Goal: Information Seeking & Learning: Find specific fact

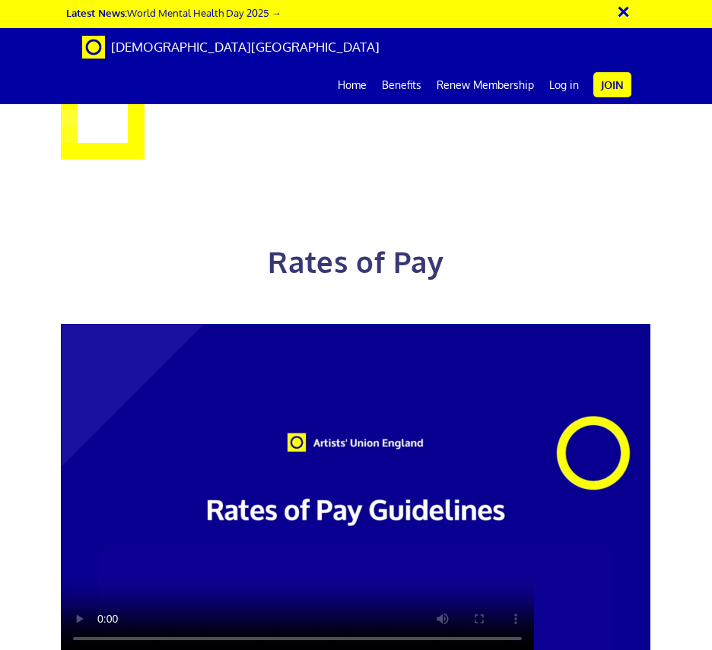
scroll to position [886, 0]
drag, startPoint x: 418, startPoint y: 277, endPoint x: 514, endPoint y: 282, distance: 95.9
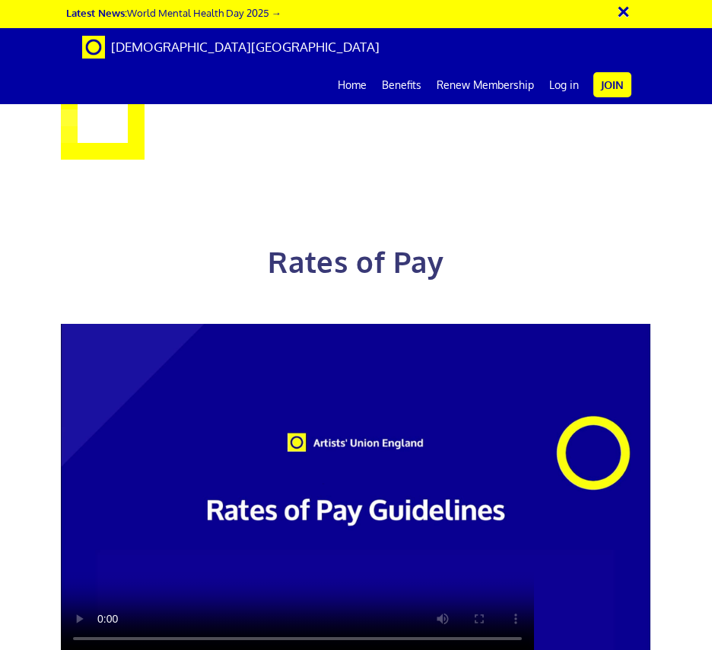
drag, startPoint x: 406, startPoint y: 274, endPoint x: 515, endPoint y: 274, distance: 108.7
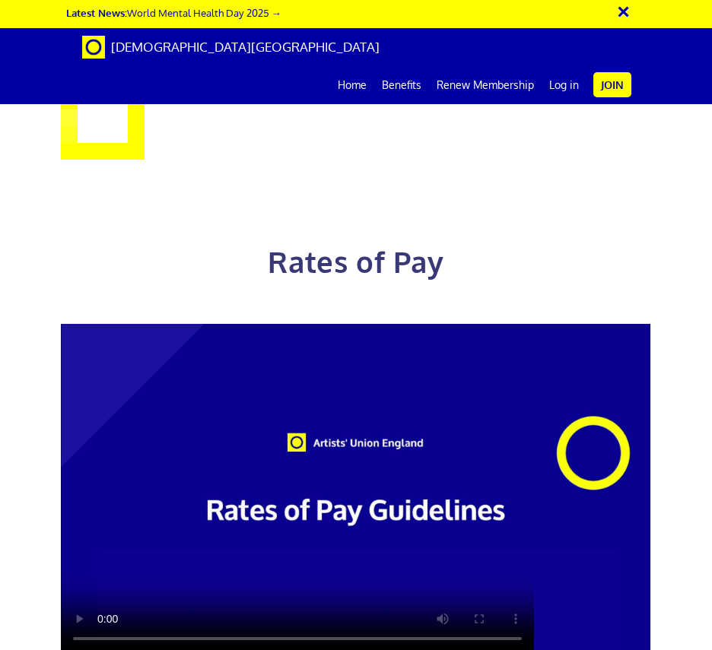
copy h3 "£387.21 a day"
